Goal: Use online tool/utility: Use online tool/utility

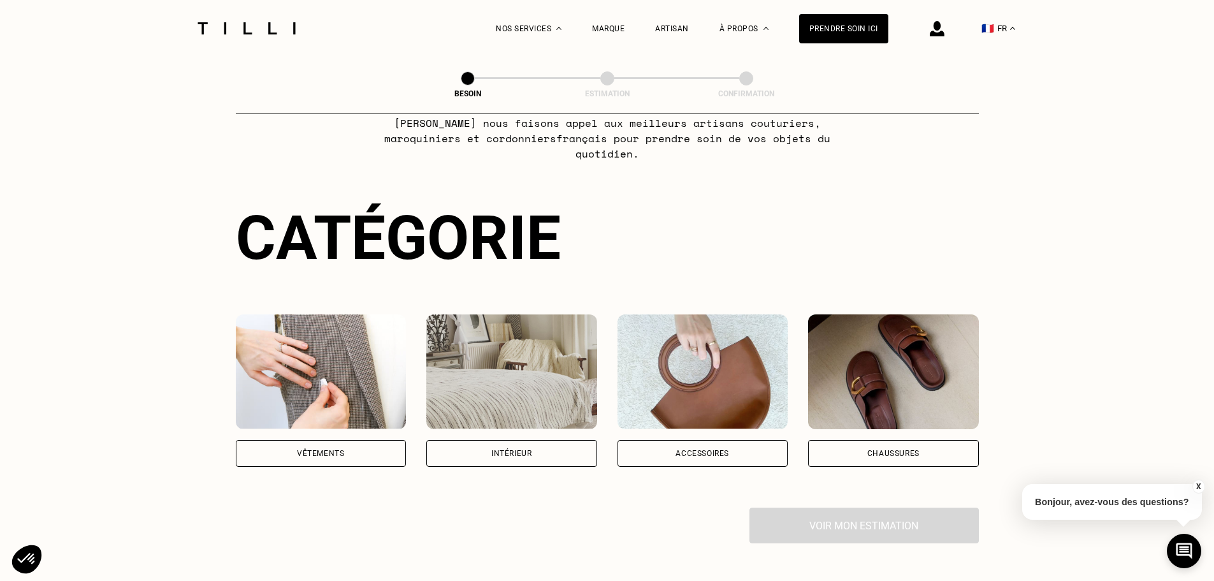
scroll to position [127, 0]
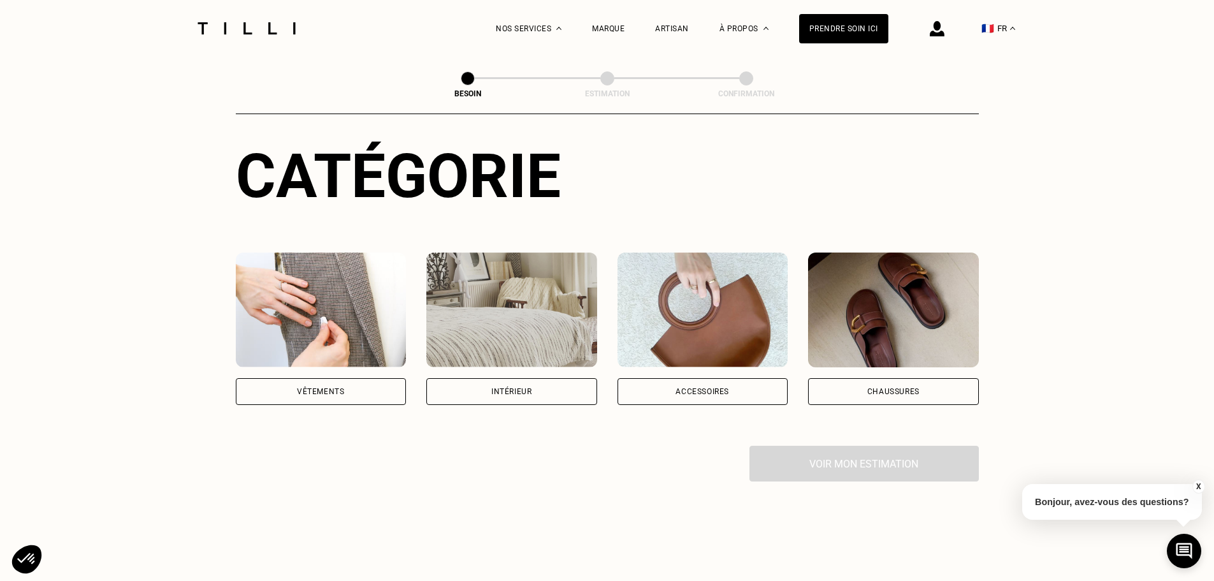
click at [312, 387] on div "Vêtements" at bounding box center [320, 391] width 47 height 8
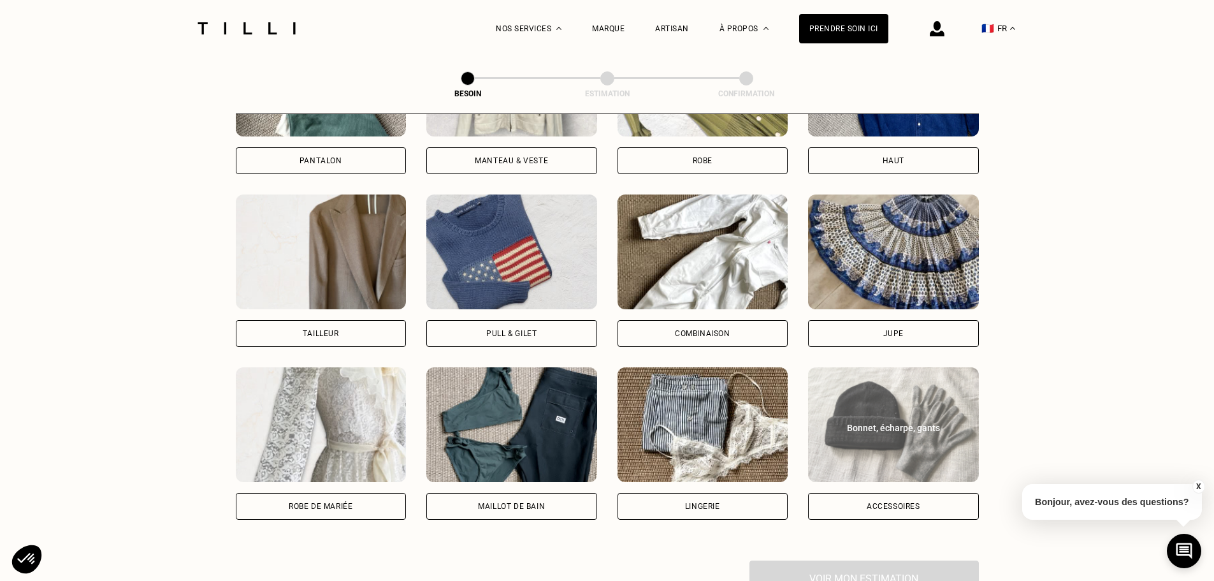
scroll to position [672, 0]
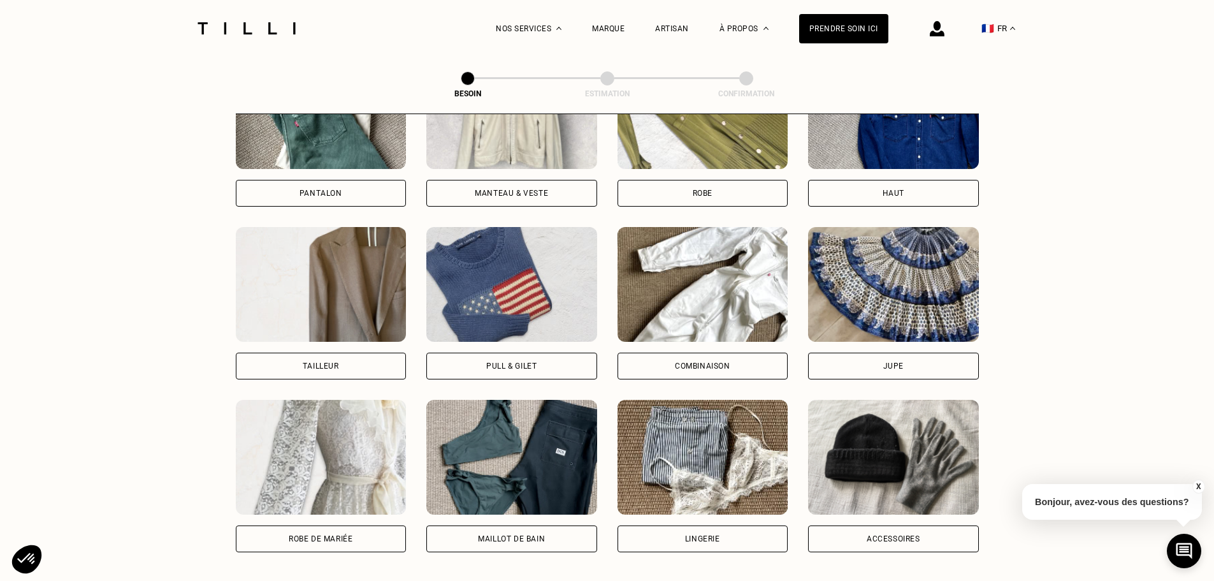
click at [356, 531] on div "Robe de mariée" at bounding box center [321, 538] width 171 height 27
select select "FR"
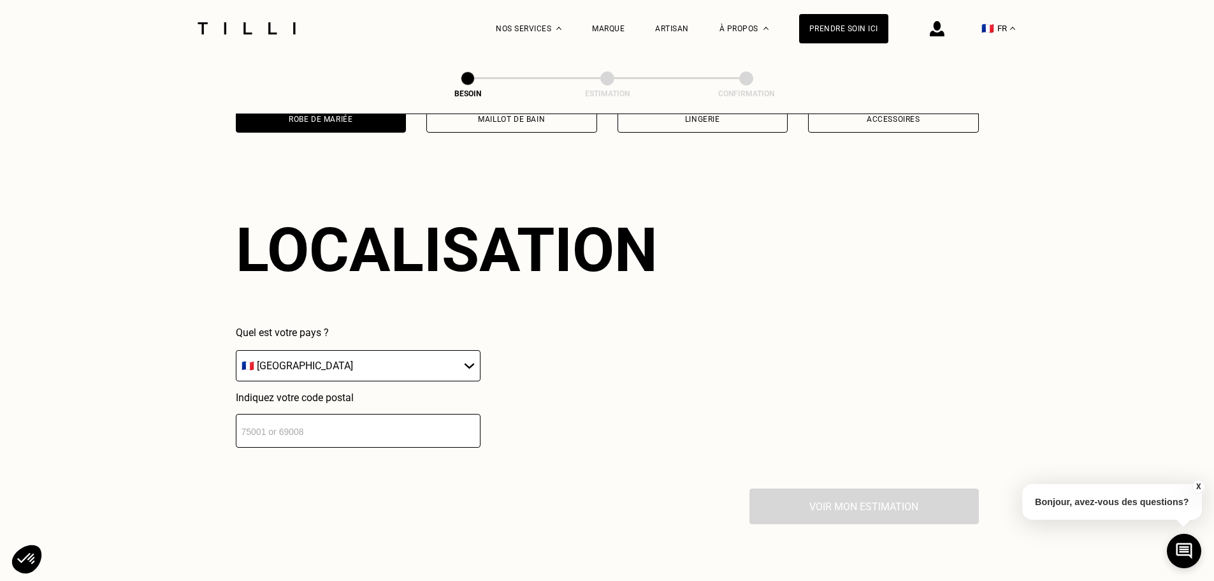
scroll to position [1110, 0]
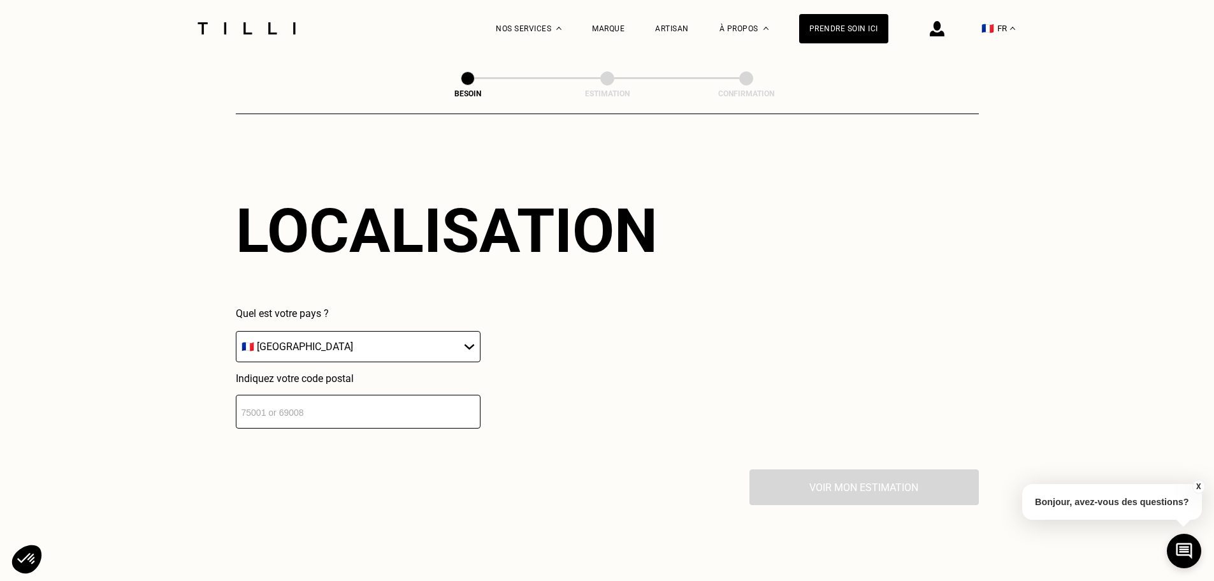
click at [299, 396] on input "number" at bounding box center [358, 411] width 245 height 34
type input "92110"
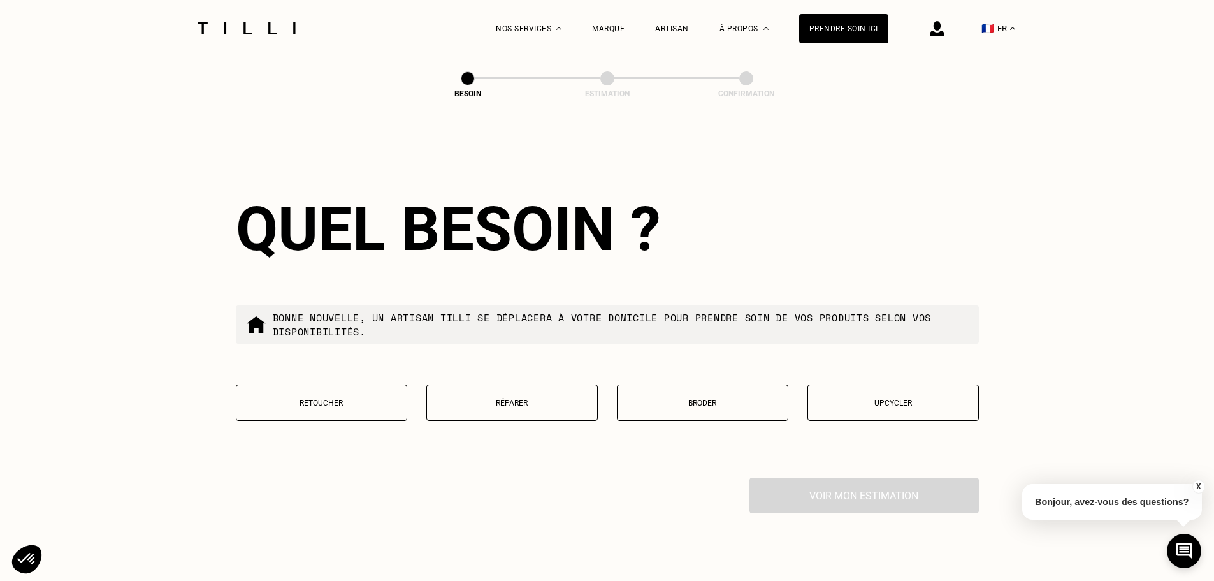
scroll to position [1491, 0]
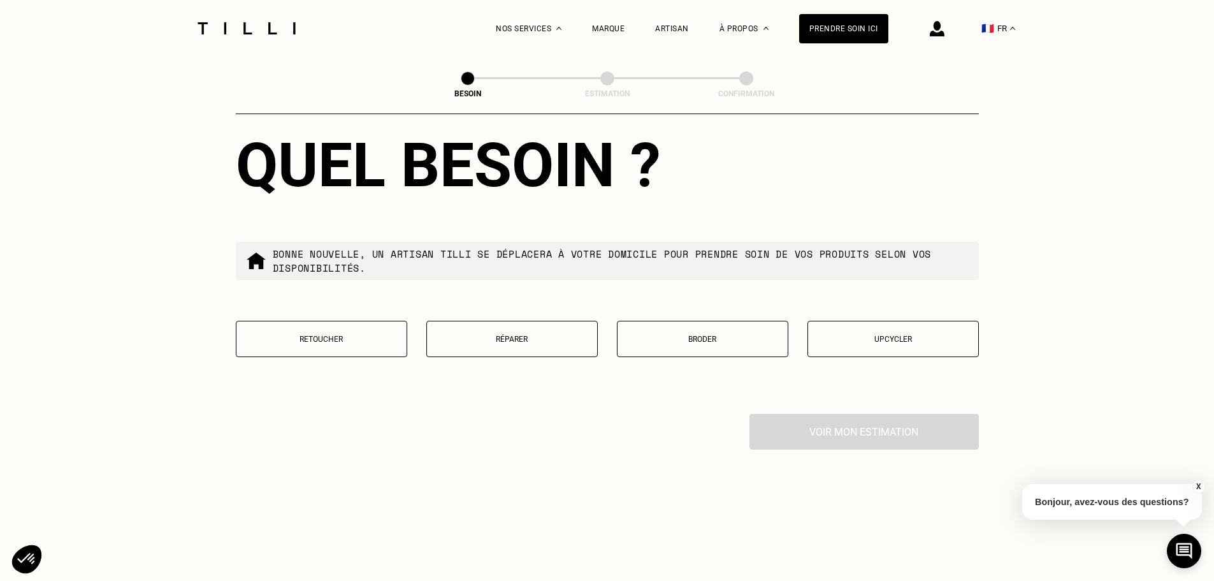
click at [918, 335] on p "Upcycler" at bounding box center [892, 339] width 157 height 9
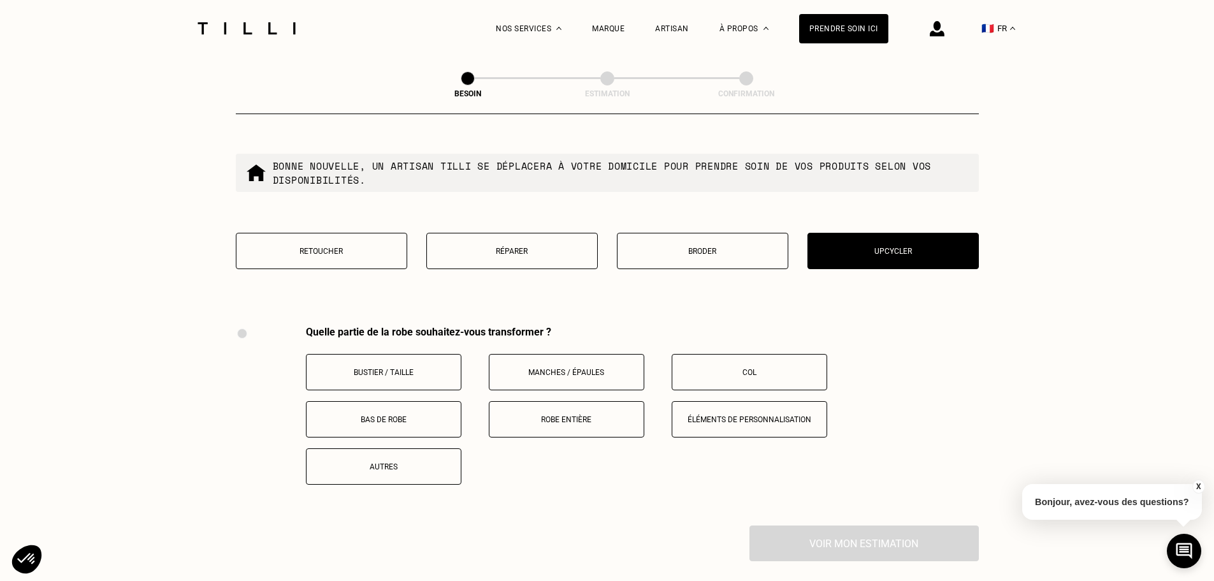
scroll to position [1563, 0]
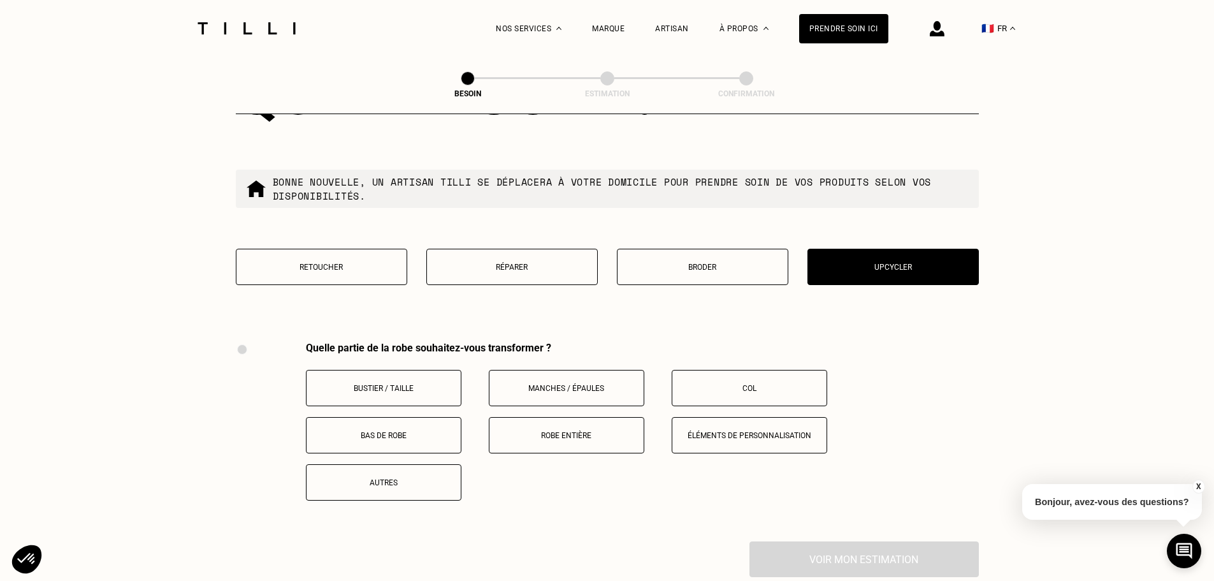
click at [347, 267] on button "Retoucher" at bounding box center [321, 267] width 171 height 36
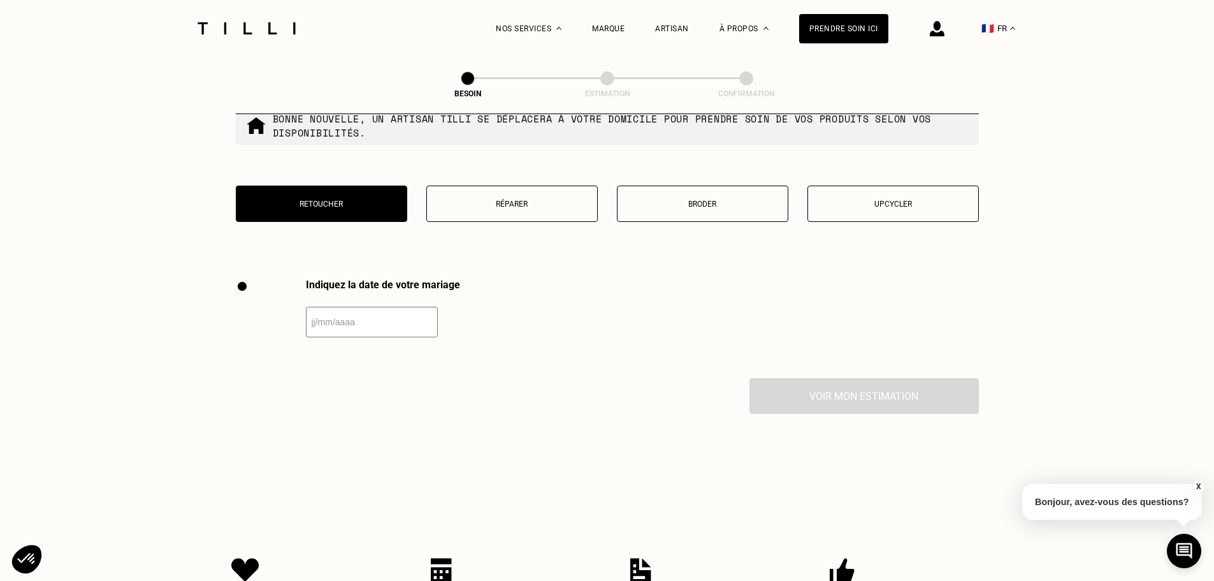
scroll to position [1499, 0]
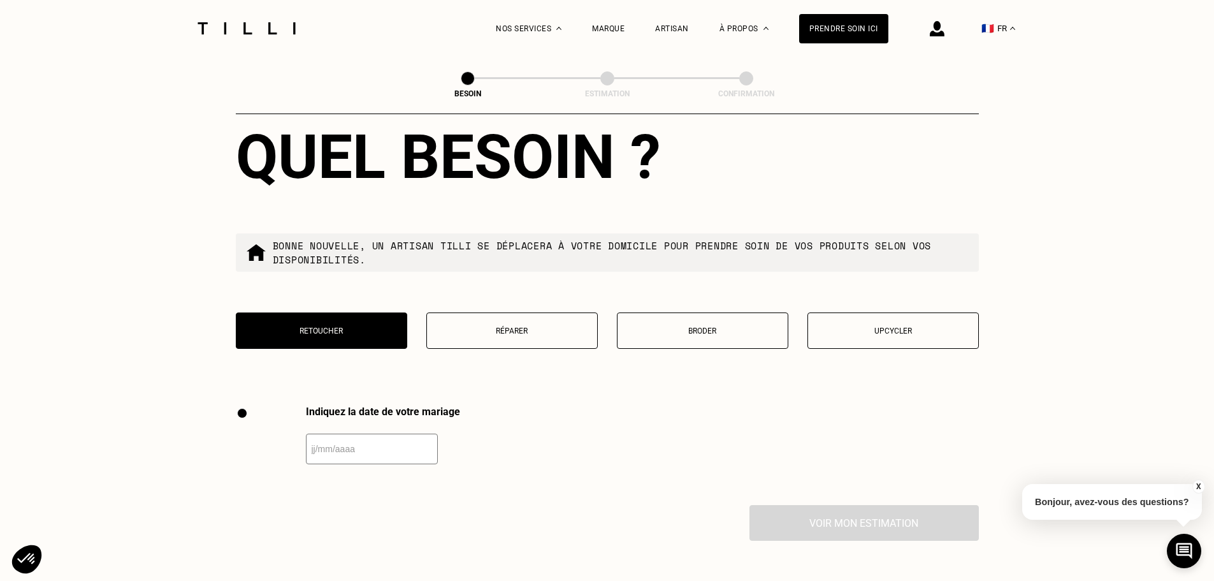
click at [502, 326] on p "Réparer" at bounding box center [511, 330] width 157 height 9
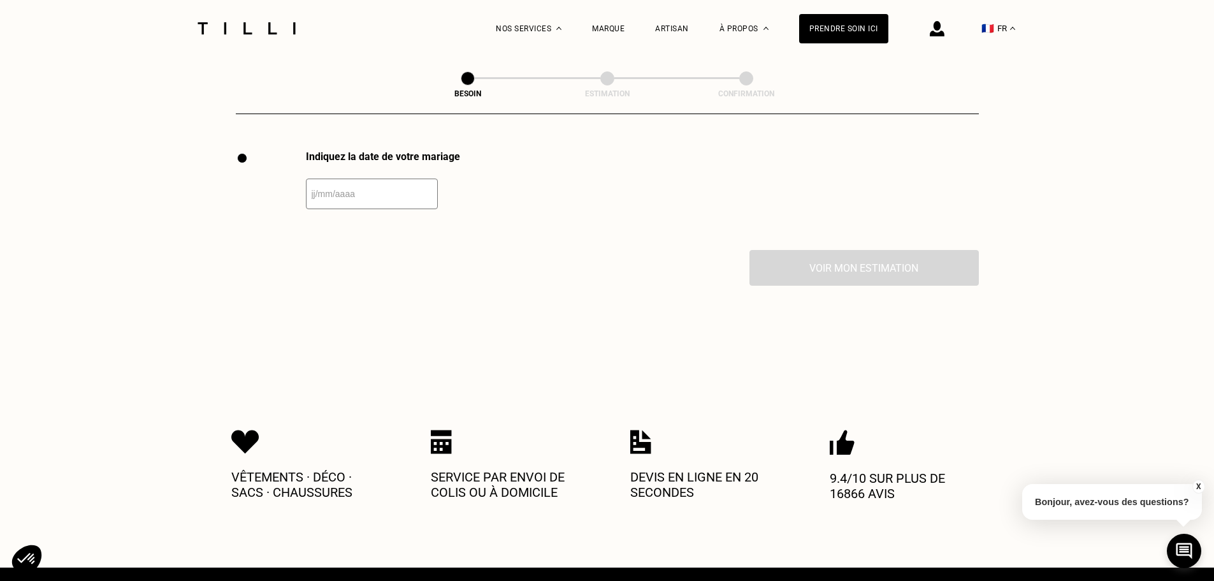
scroll to position [1626, 0]
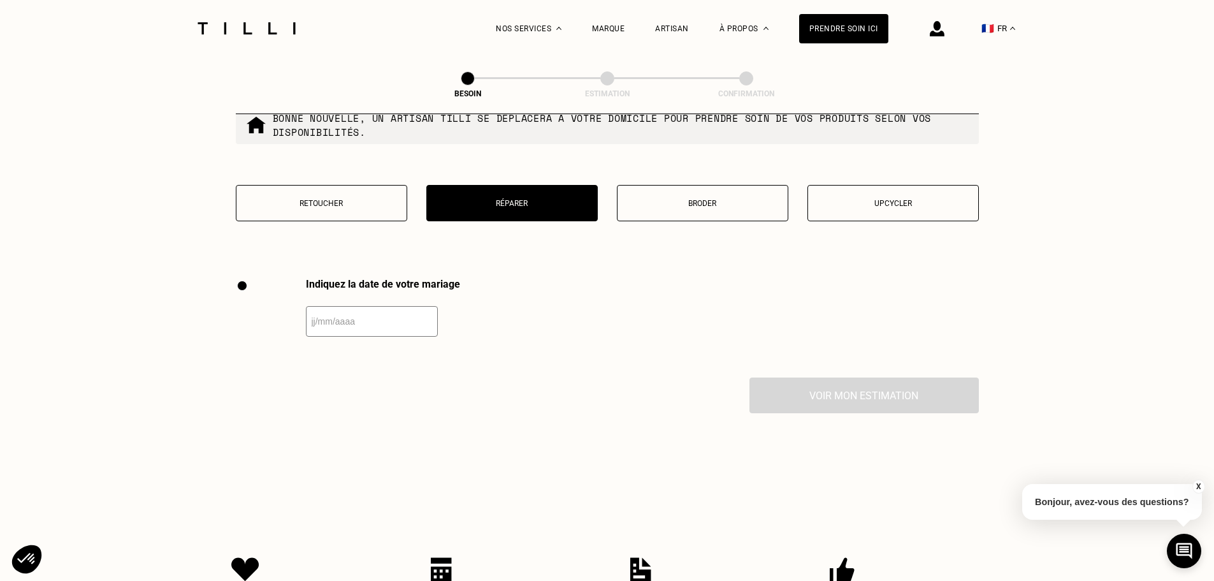
click at [690, 188] on button "Broder" at bounding box center [702, 203] width 171 height 36
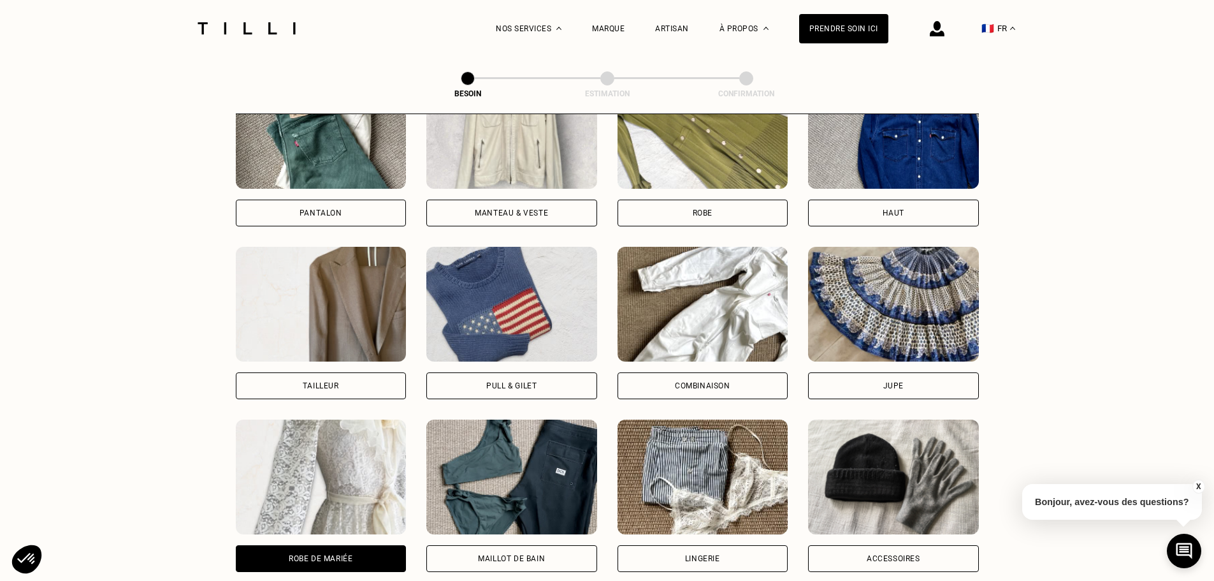
scroll to position [543, 0]
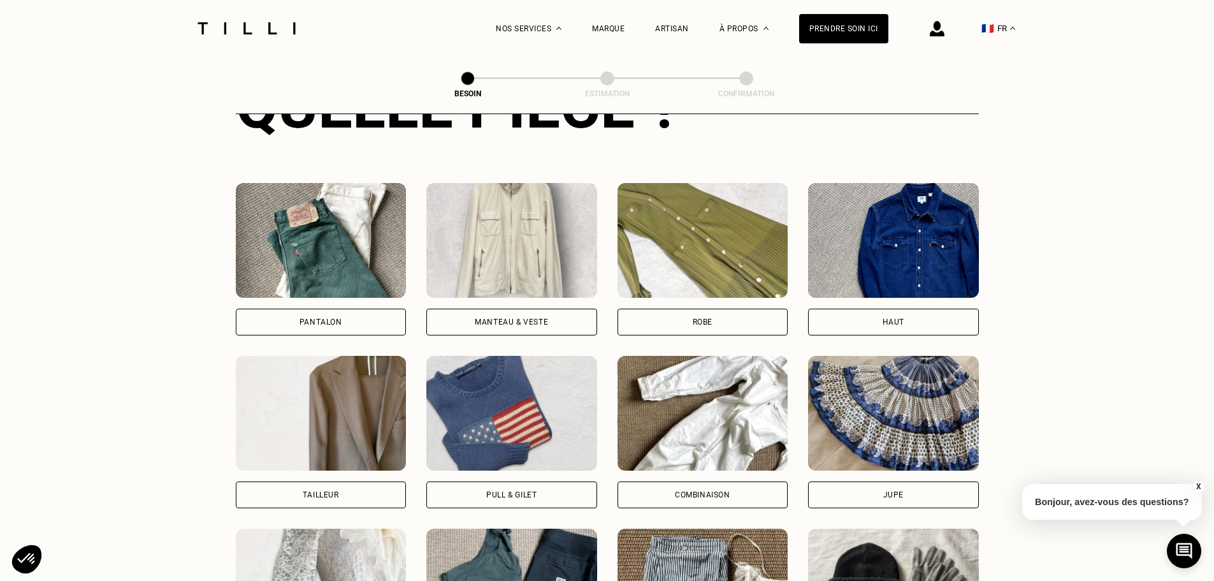
click at [956, 308] on div "Haut" at bounding box center [893, 321] width 171 height 27
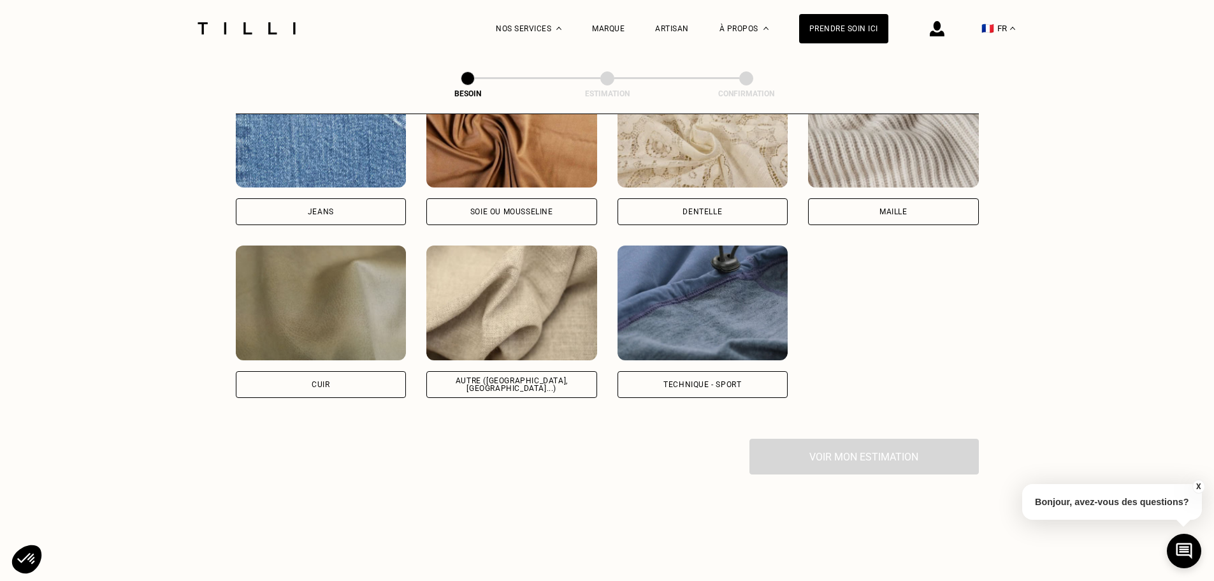
scroll to position [1429, 0]
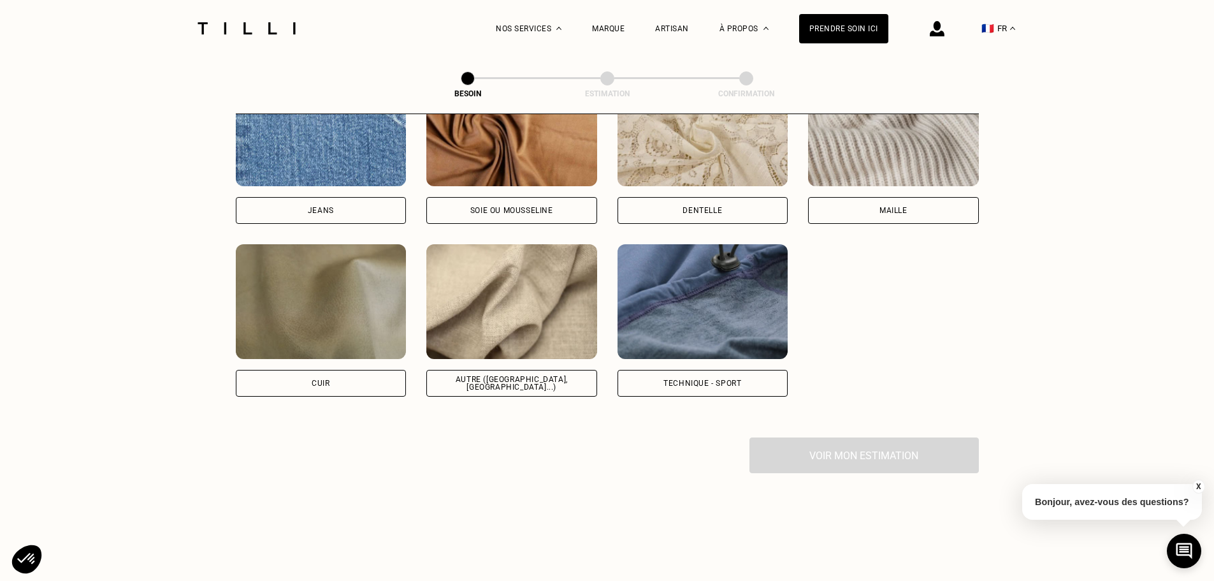
click at [493, 375] on div "Autre ([GEOGRAPHIC_DATA], [GEOGRAPHIC_DATA]...)" at bounding box center [511, 382] width 149 height 15
select select "FR"
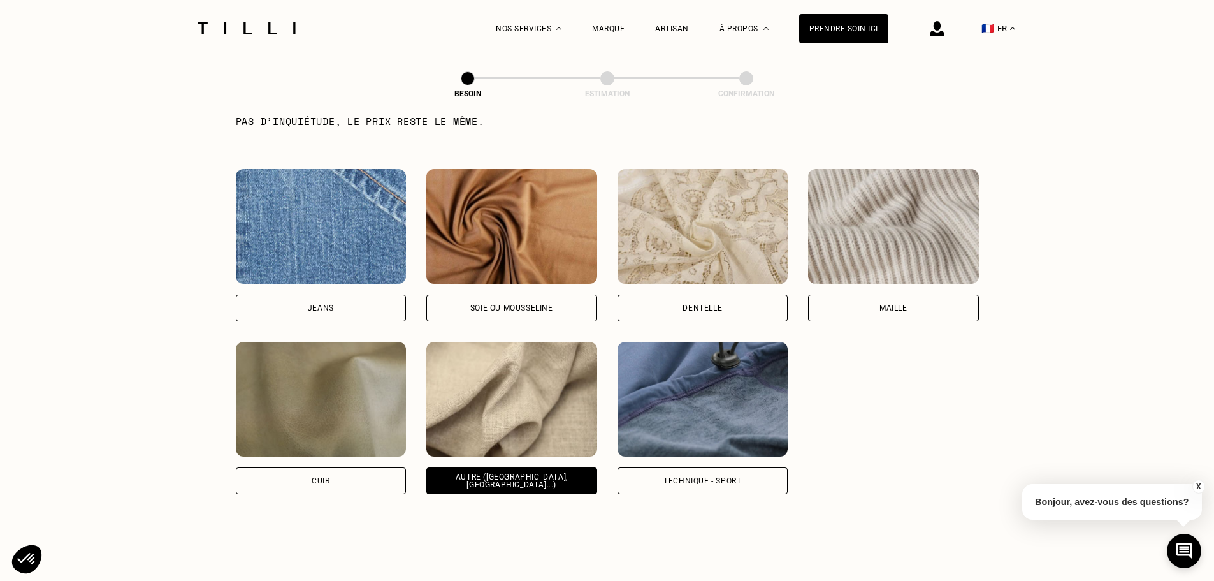
scroll to position [1268, 0]
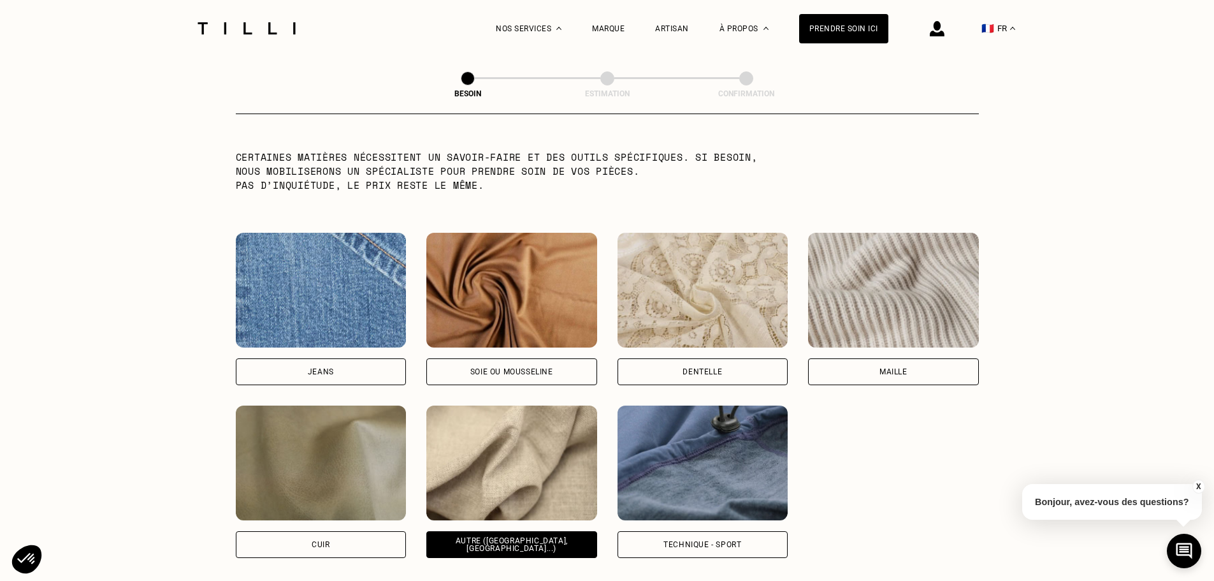
click at [512, 358] on div "Soie ou mousseline" at bounding box center [511, 371] width 171 height 27
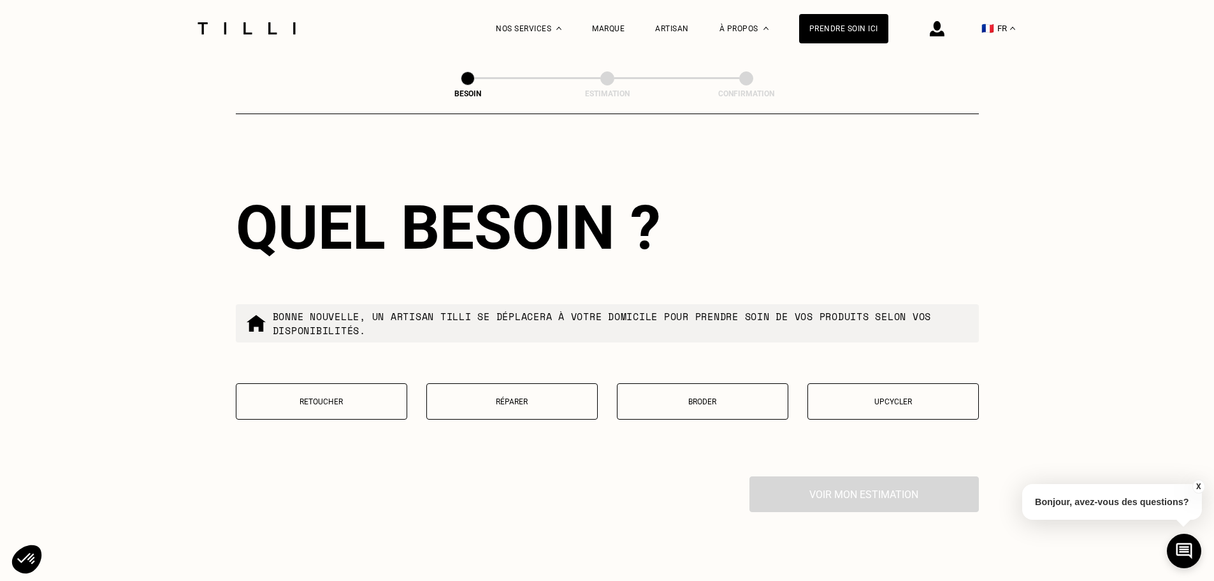
scroll to position [2032, 0]
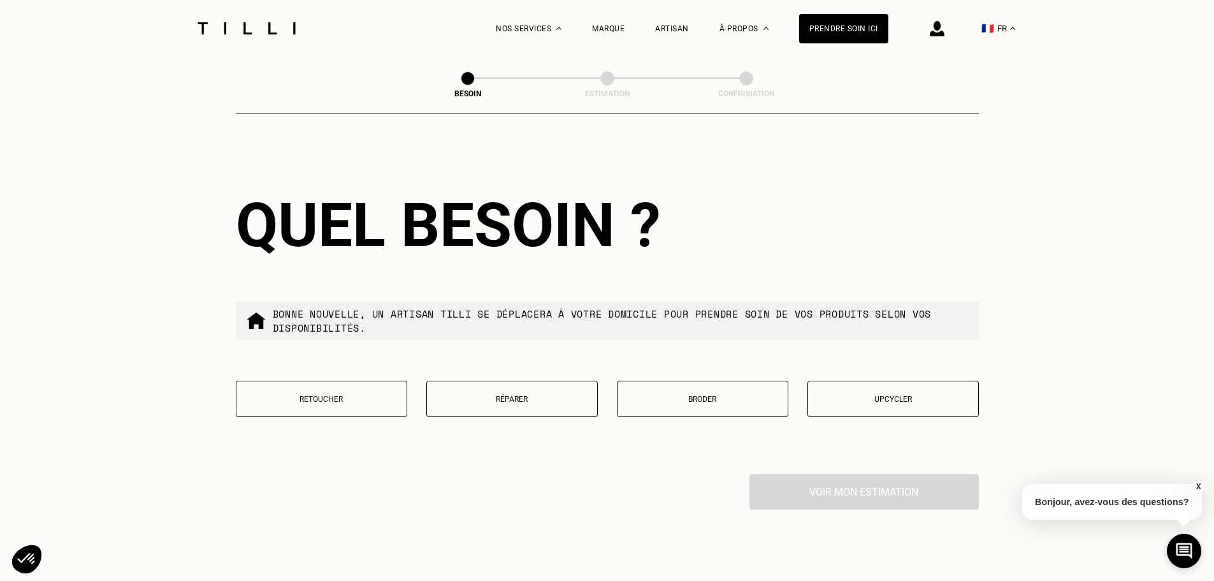
click at [559, 387] on button "Réparer" at bounding box center [511, 398] width 171 height 36
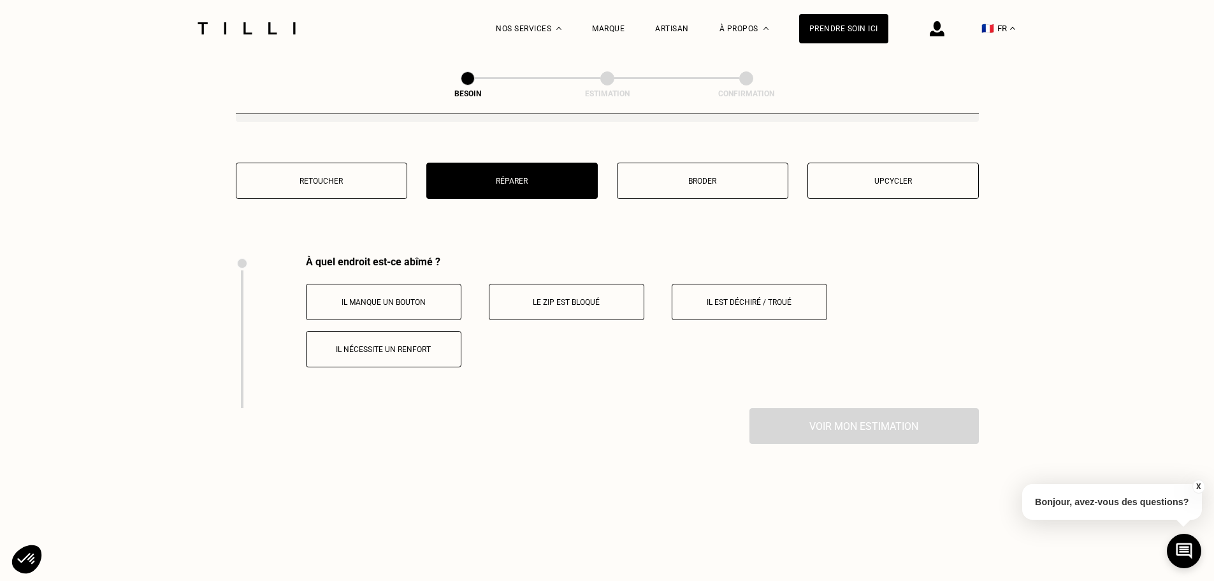
scroll to position [2222, 0]
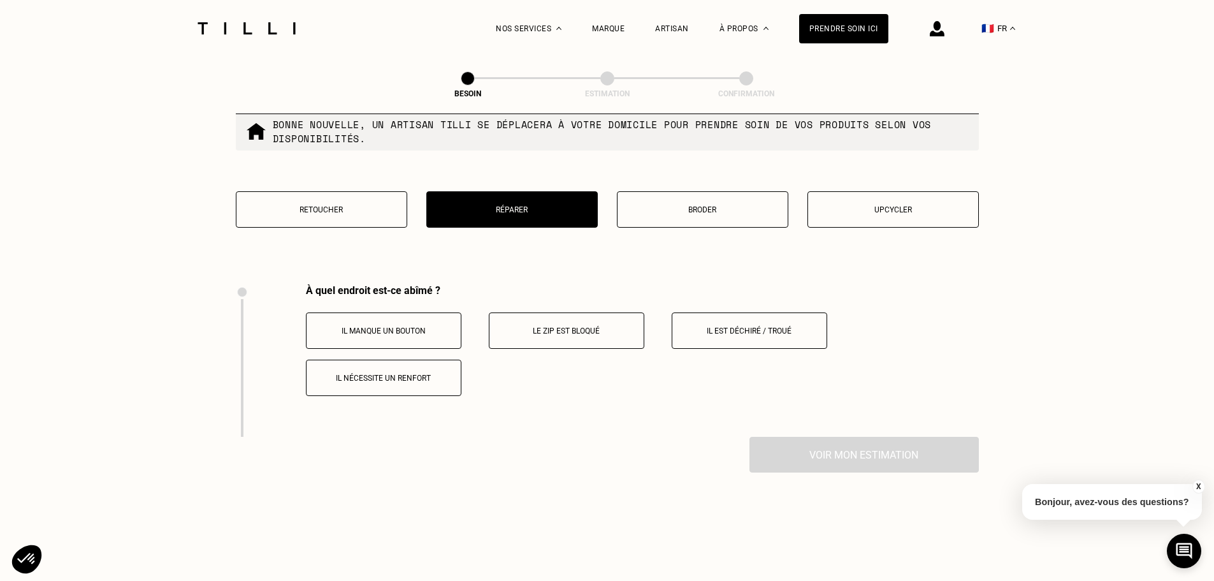
click at [336, 215] on button "Retoucher" at bounding box center [321, 209] width 171 height 36
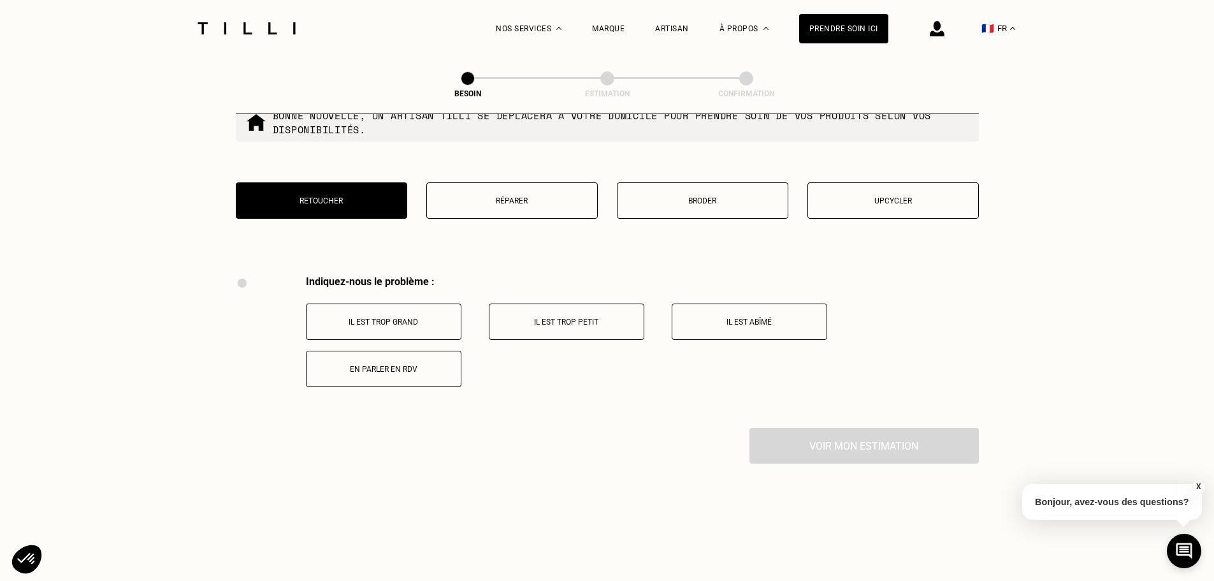
scroll to position [2230, 0]
click at [849, 197] on p "Upcycler" at bounding box center [892, 201] width 157 height 9
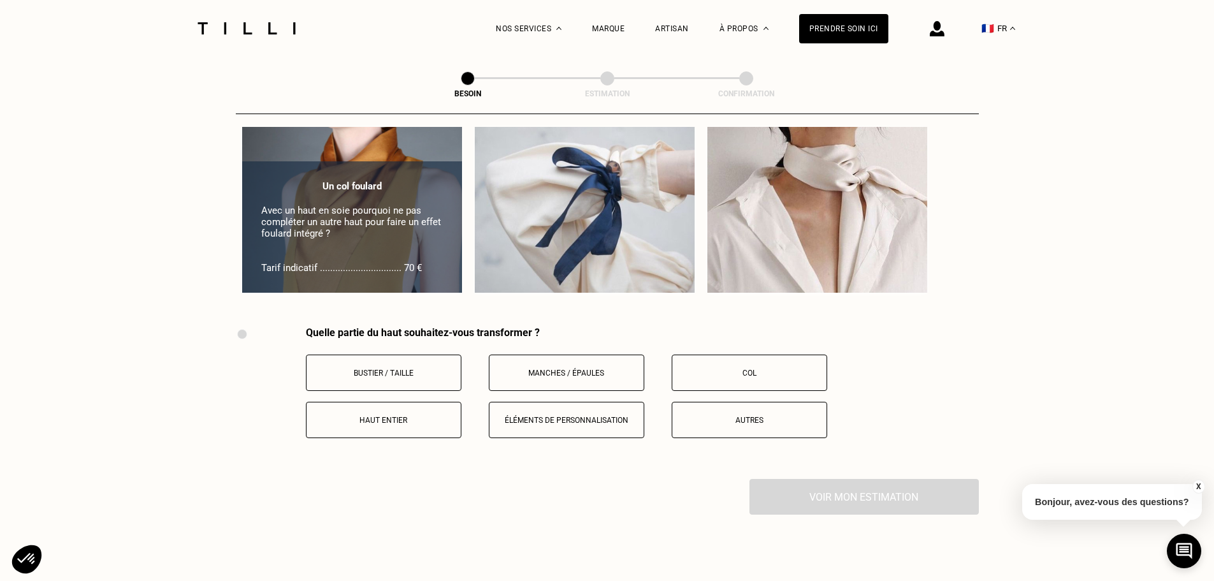
scroll to position [2548, 0]
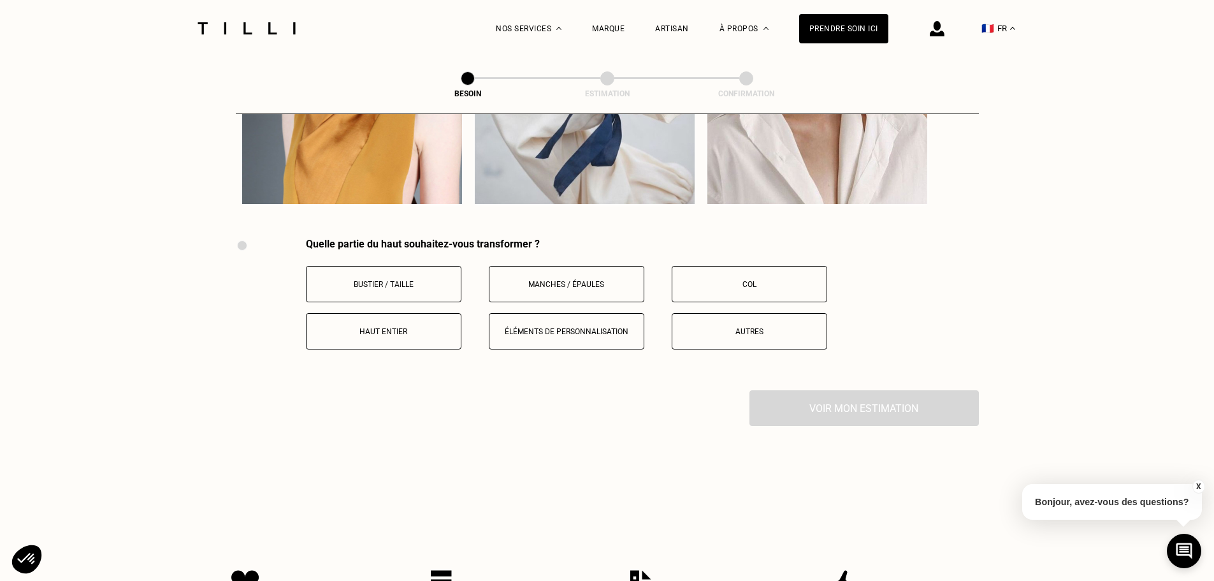
click at [541, 268] on button "Manches / Épaules" at bounding box center [566, 284] width 155 height 36
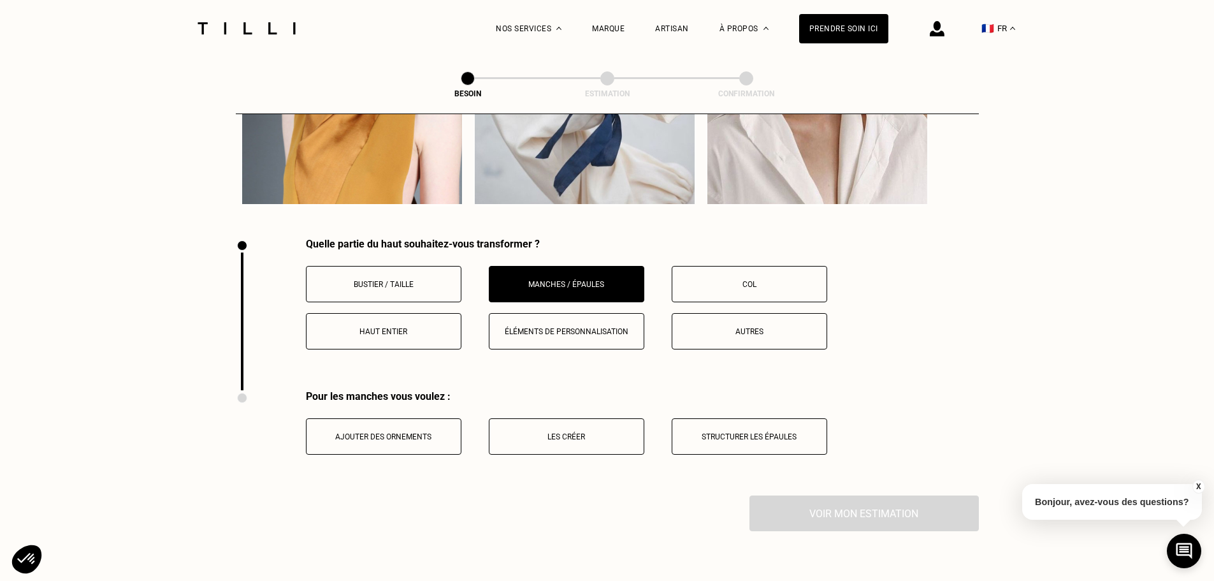
click at [586, 432] on p "Les créer" at bounding box center [566, 436] width 141 height 9
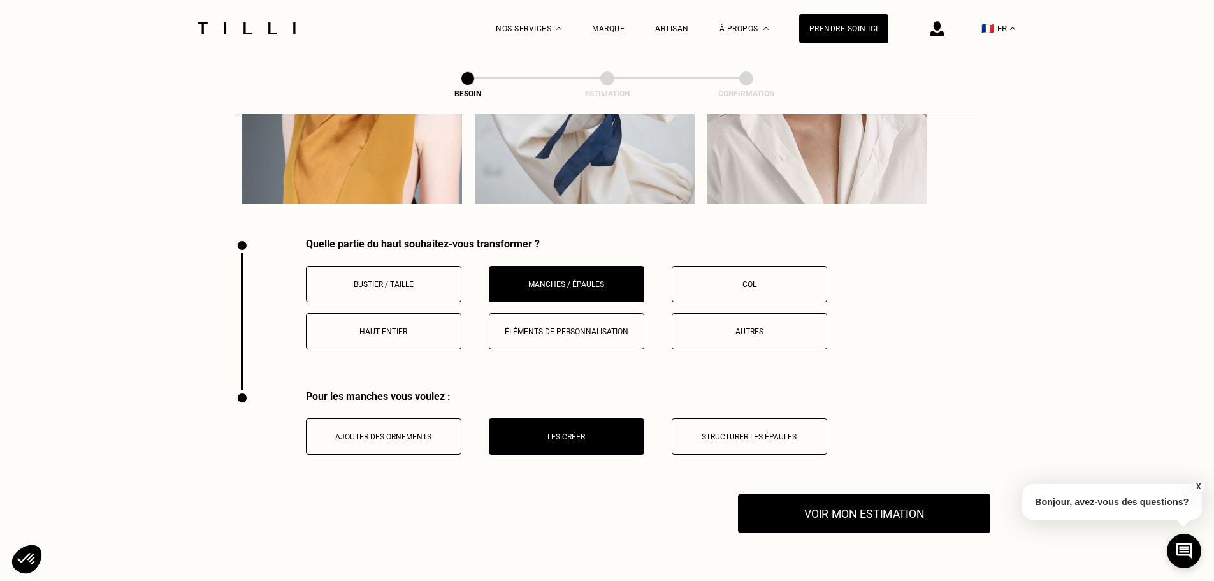
click at [811, 505] on button "Voir mon estimation" at bounding box center [864, 513] width 252 height 40
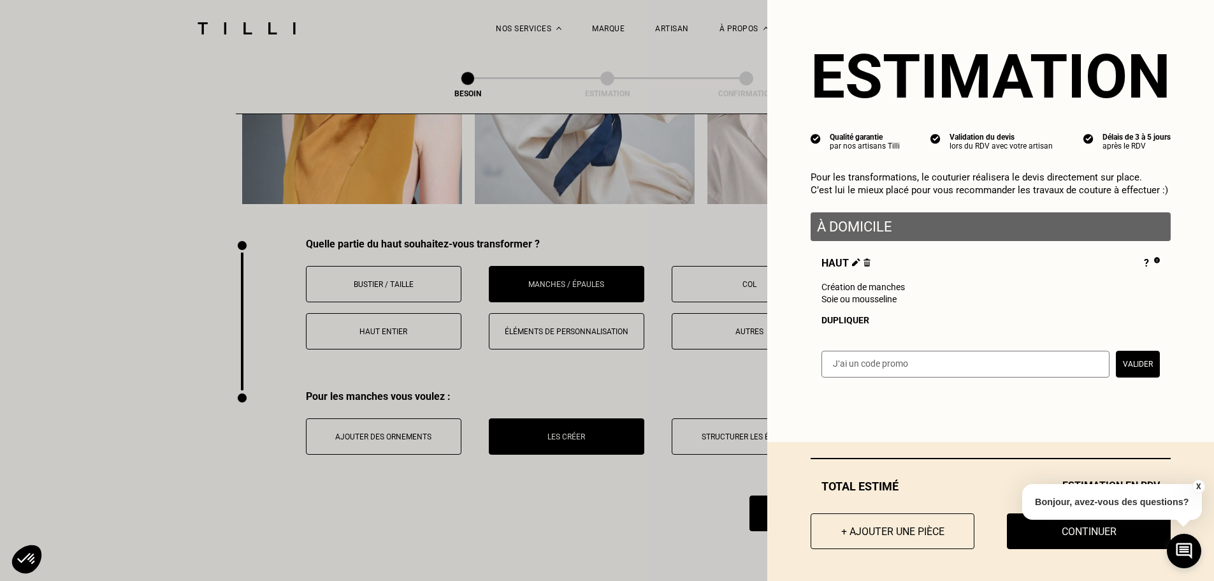
click at [1197, 483] on button "X" at bounding box center [1198, 486] width 13 height 14
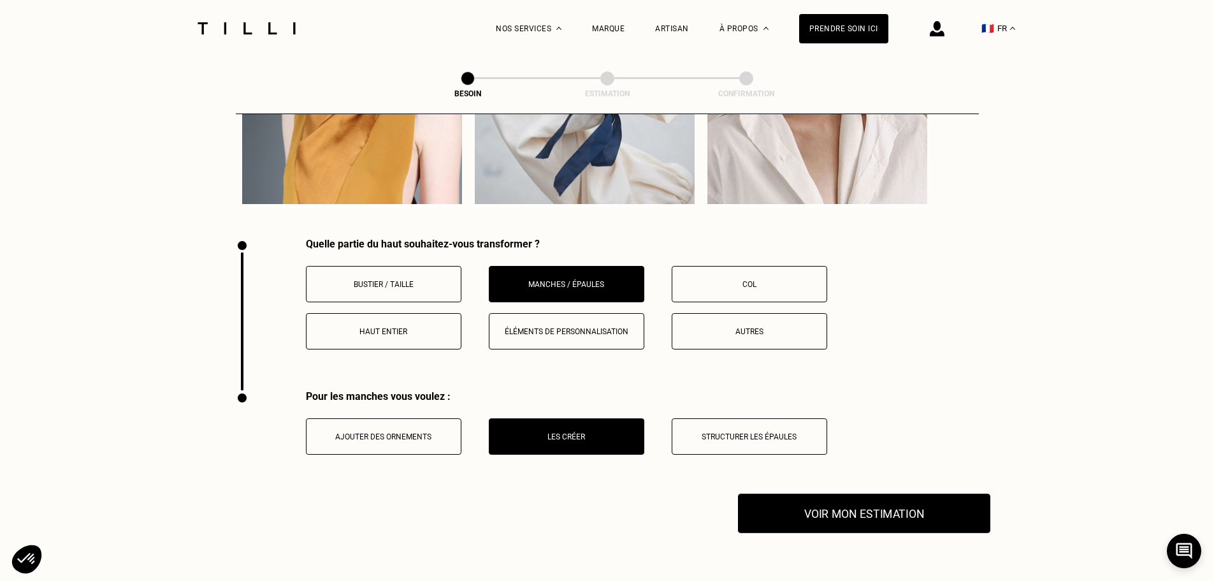
click at [864, 499] on button "Voir mon estimation" at bounding box center [864, 513] width 252 height 40
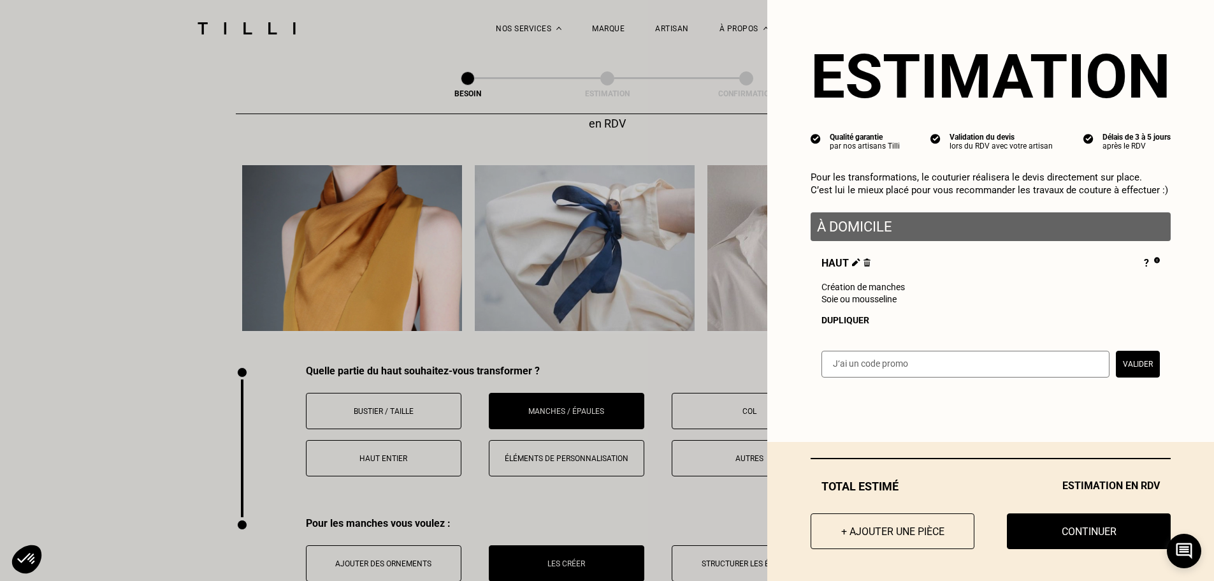
scroll to position [2421, 0]
